Goal: Communication & Community: Answer question/provide support

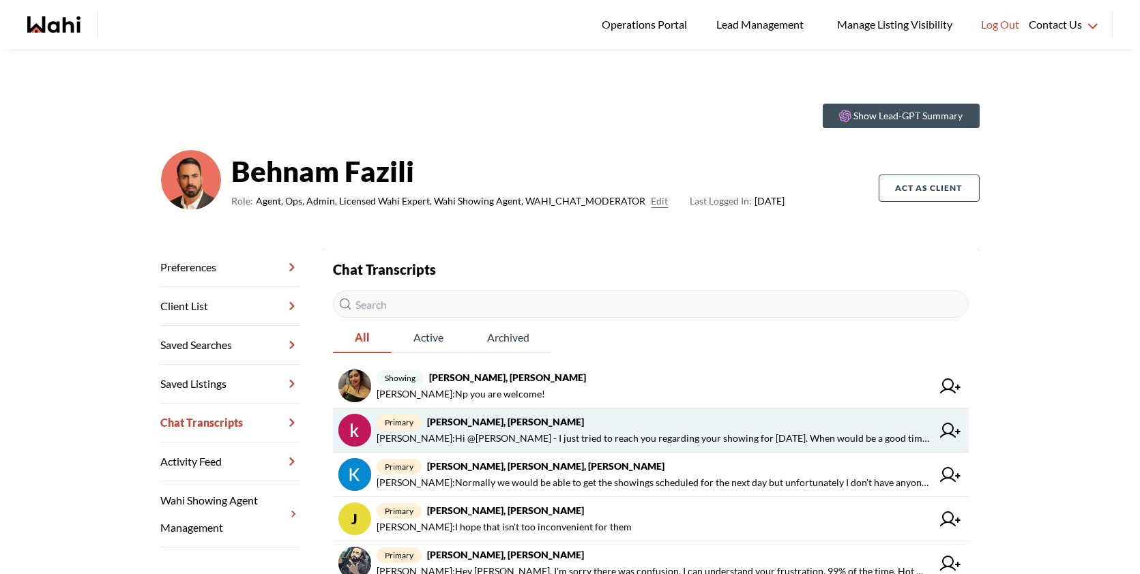
click at [651, 424] on span "primary [PERSON_NAME], [PERSON_NAME]" at bounding box center [654, 422] width 555 height 16
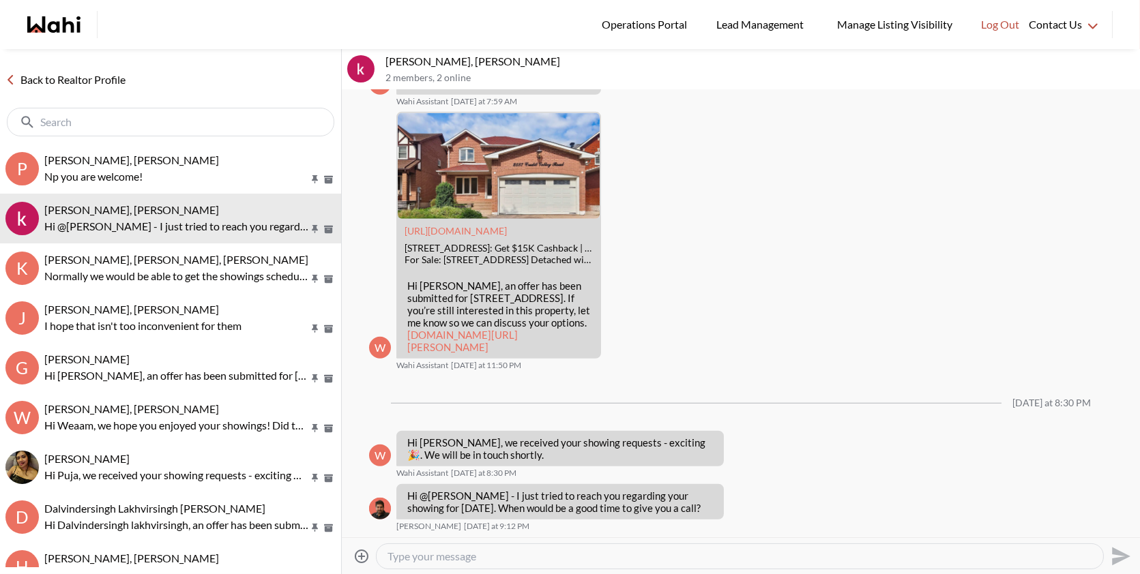
scroll to position [12942, 0]
